Goal: Navigation & Orientation: Go to known website

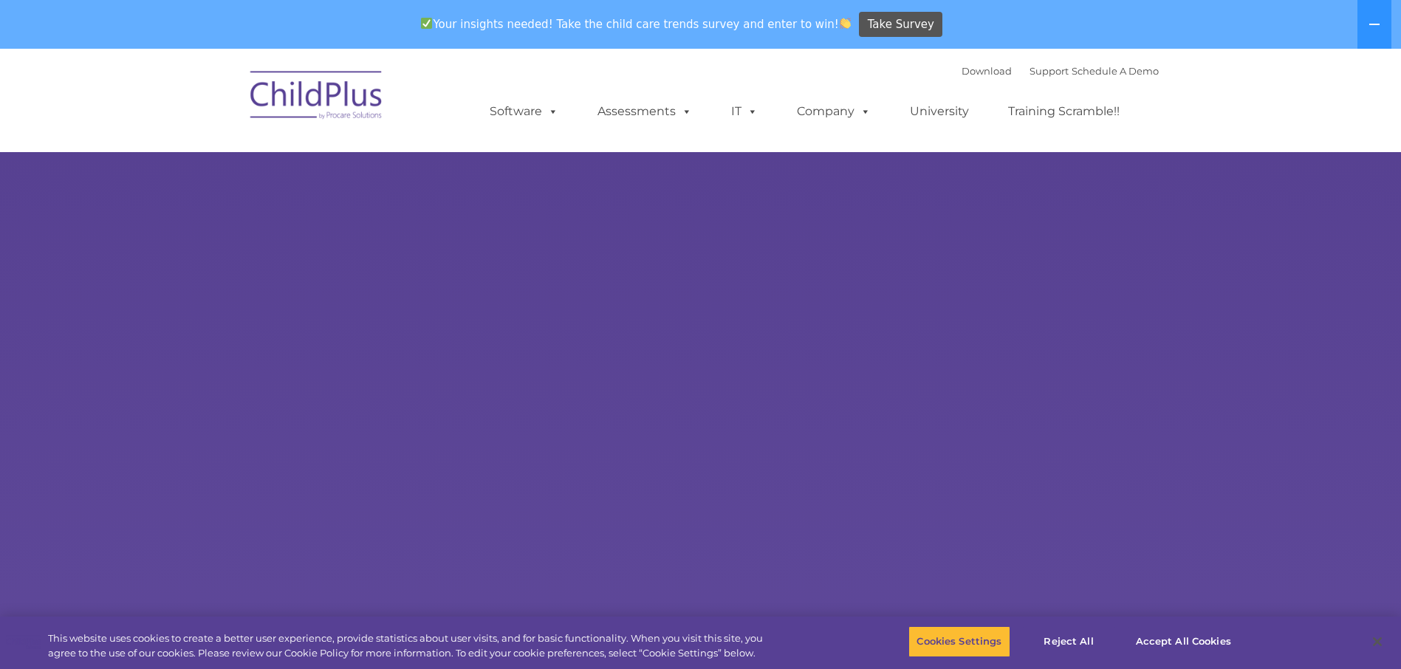
select select "MEDIUM"
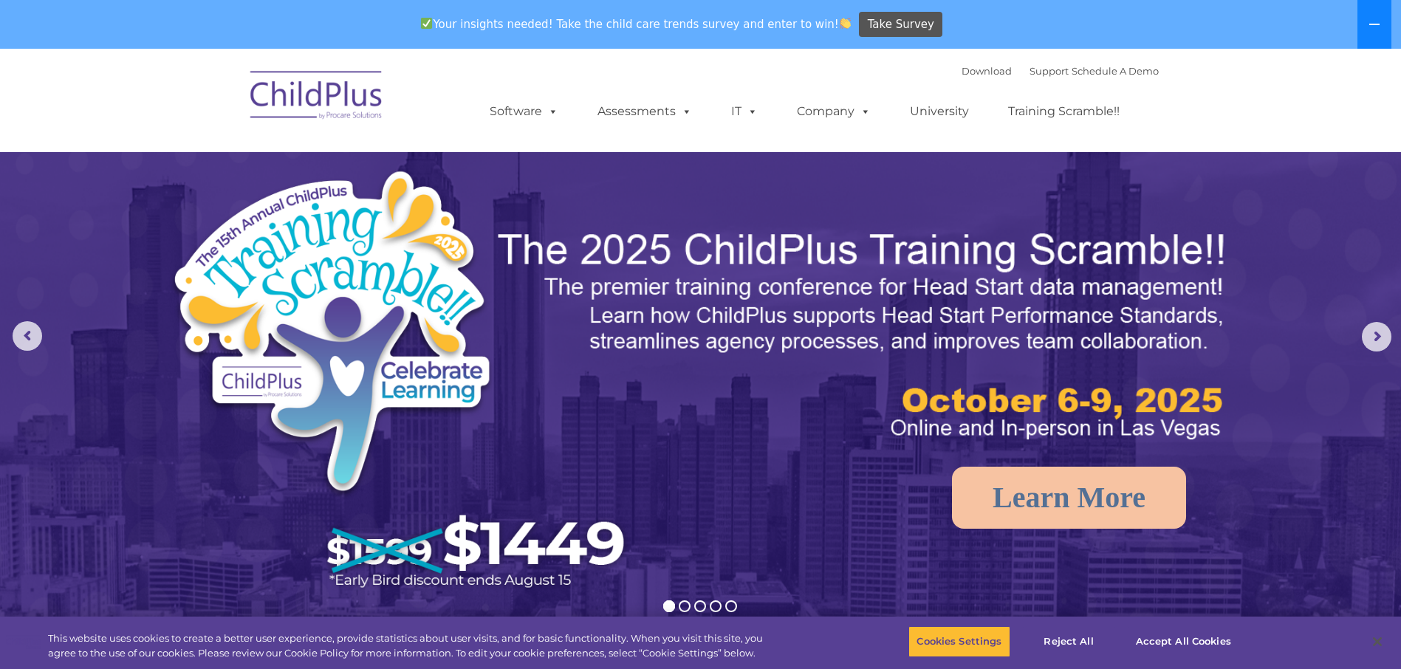
click at [1376, 26] on icon at bounding box center [1375, 24] width 12 height 12
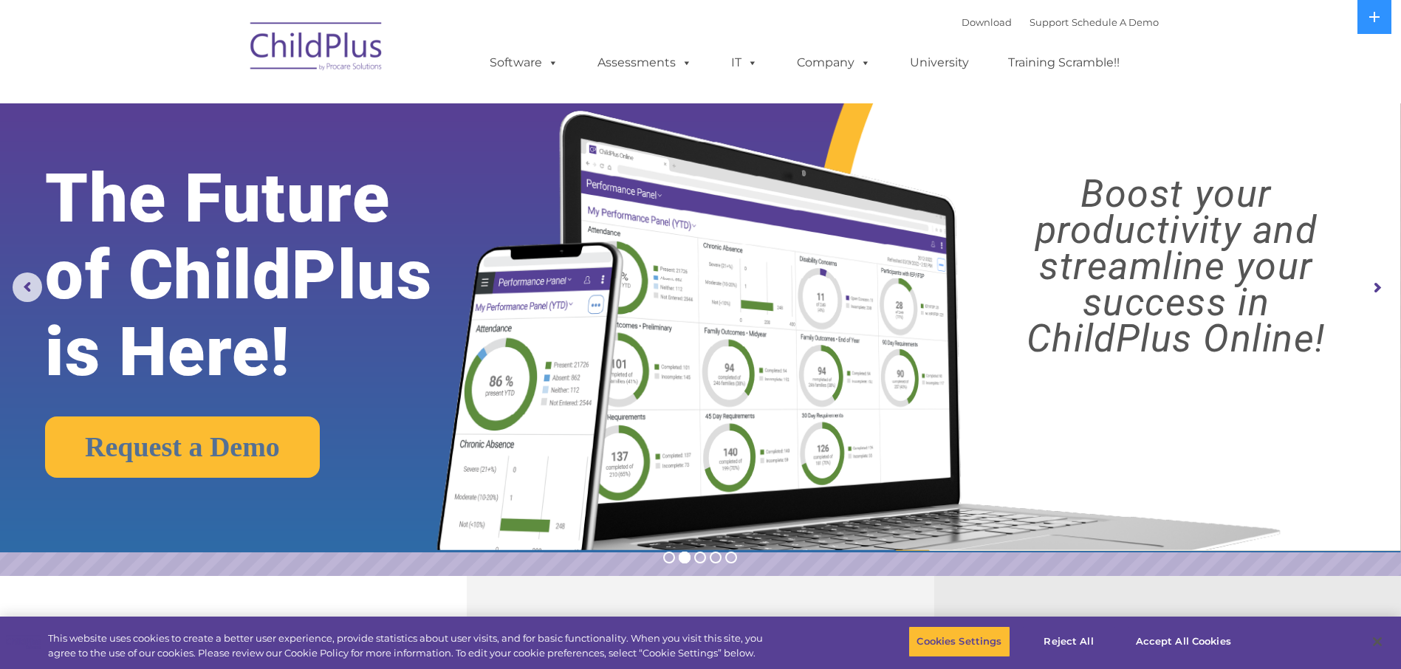
click at [305, 39] on img at bounding box center [317, 49] width 148 height 74
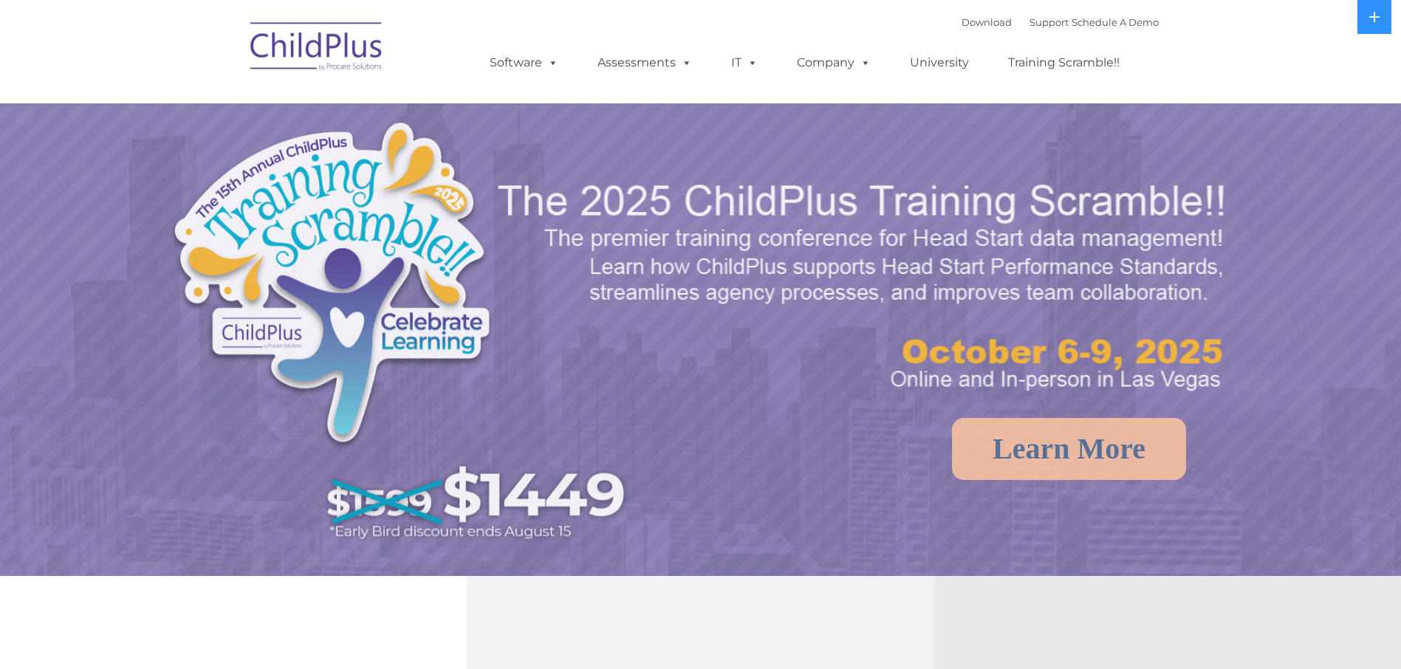
select select "MEDIUM"
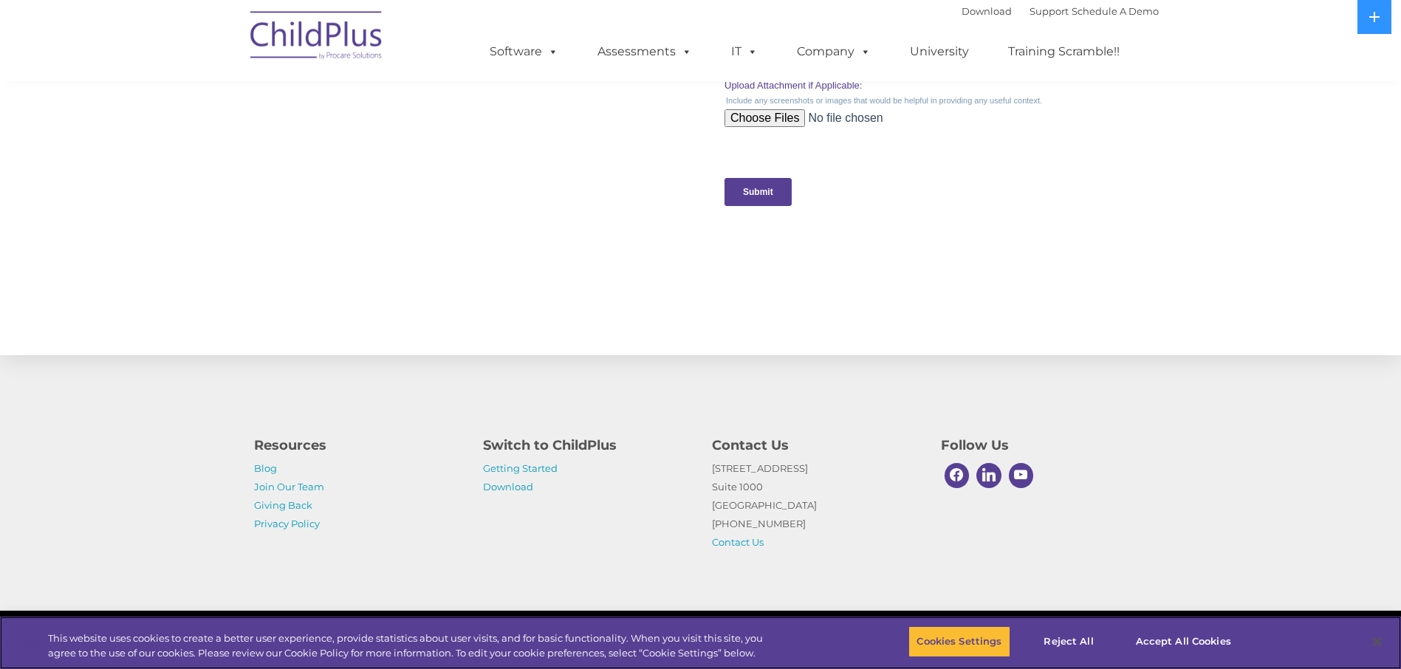
scroll to position [1440, 0]
click at [1073, 638] on button "Reject All" at bounding box center [1069, 641] width 92 height 31
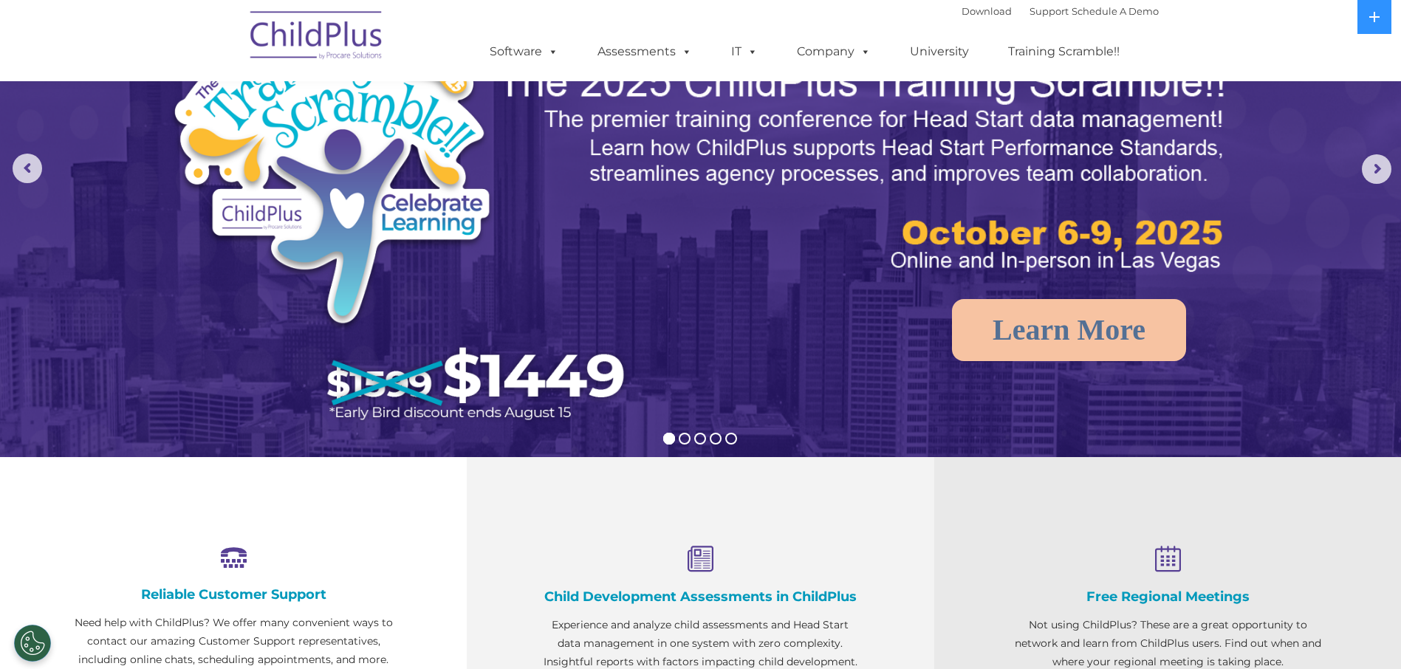
scroll to position [0, 0]
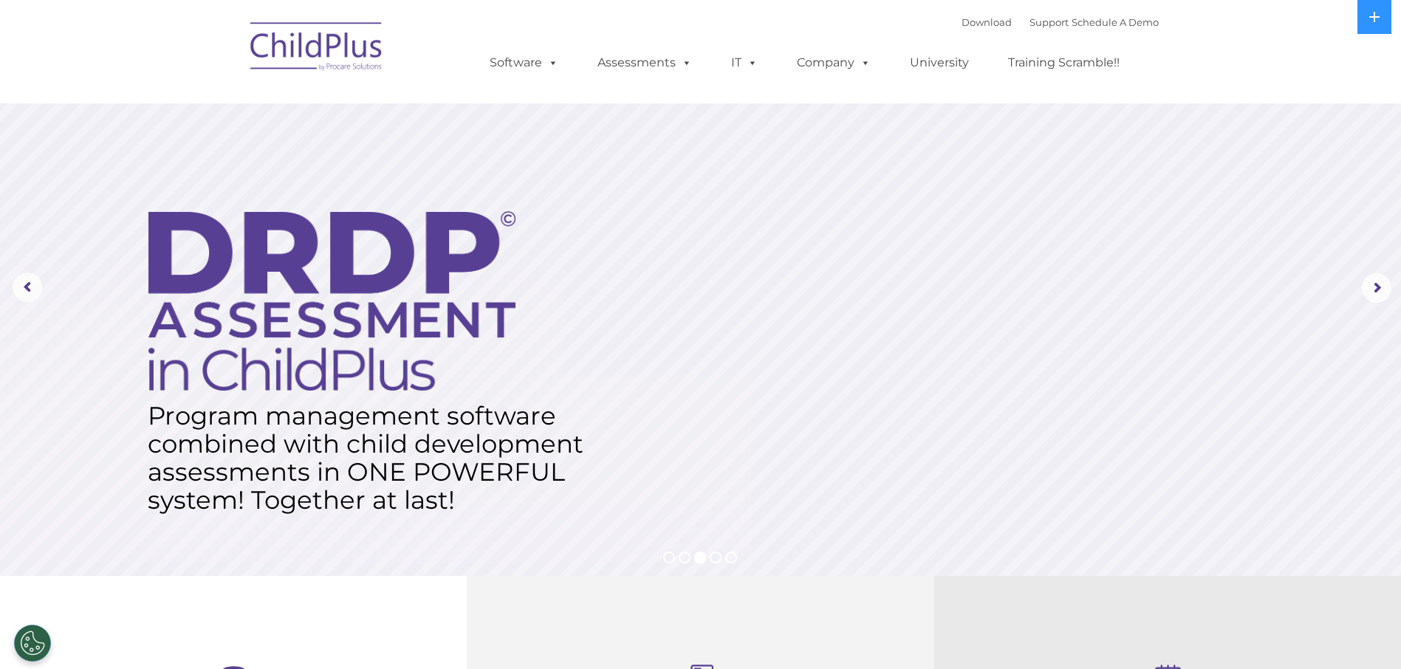
drag, startPoint x: 267, startPoint y: 65, endPoint x: 150, endPoint y: 64, distance: 117.5
click at [150, 64] on nav "Download Support | Schedule A Demo  MENU MENU Software ChildPlus: The original…" at bounding box center [700, 51] width 1401 height 103
